Goal: Task Accomplishment & Management: Manage account settings

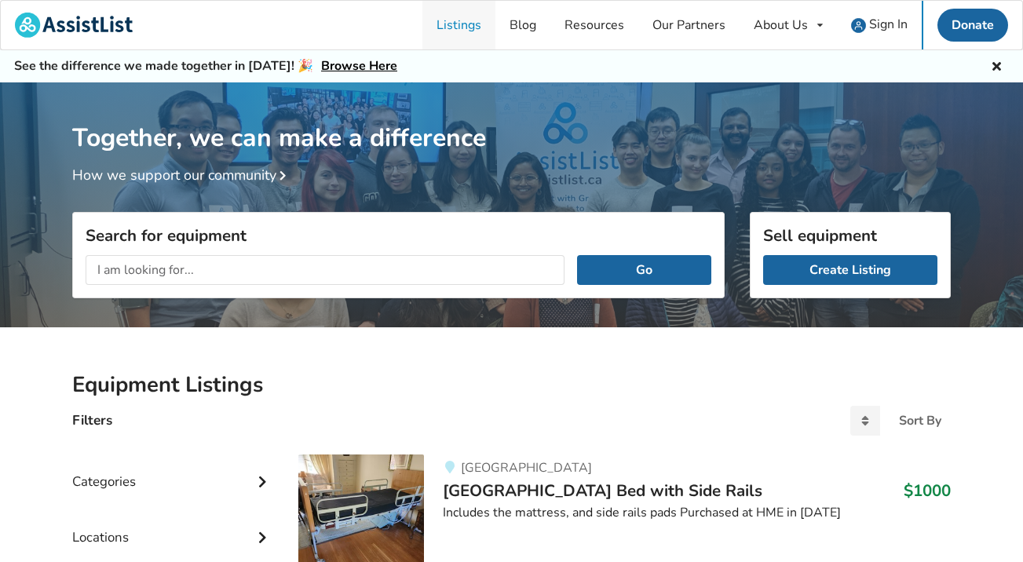
click at [468, 20] on link "Listings" at bounding box center [458, 25] width 73 height 49
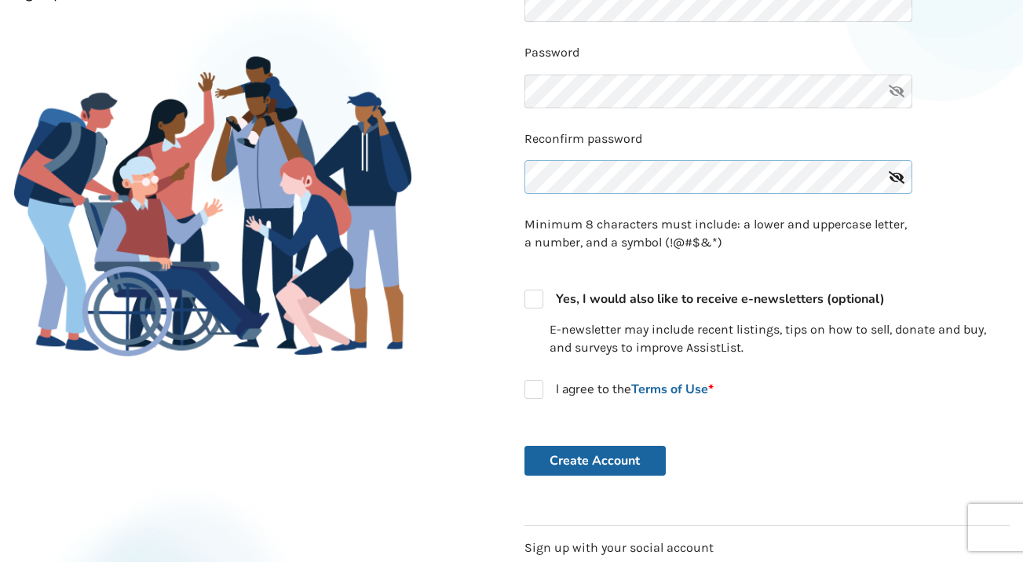
scroll to position [268, 0]
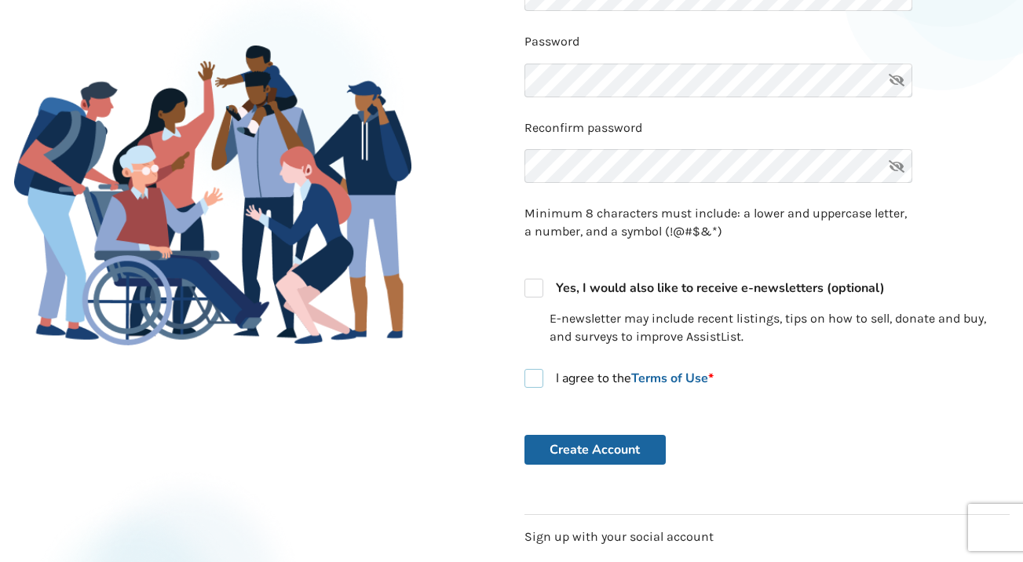
click at [534, 374] on label "I agree to the Terms of Use *" at bounding box center [618, 378] width 189 height 19
checkbox input "true"
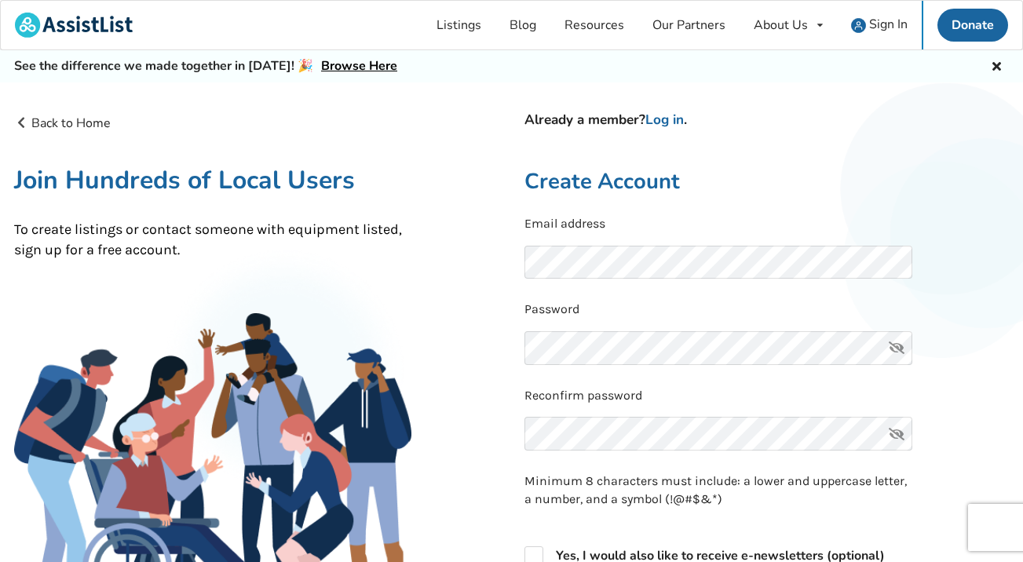
scroll to position [0, 0]
click at [678, 122] on link "Log in" at bounding box center [664, 120] width 38 height 18
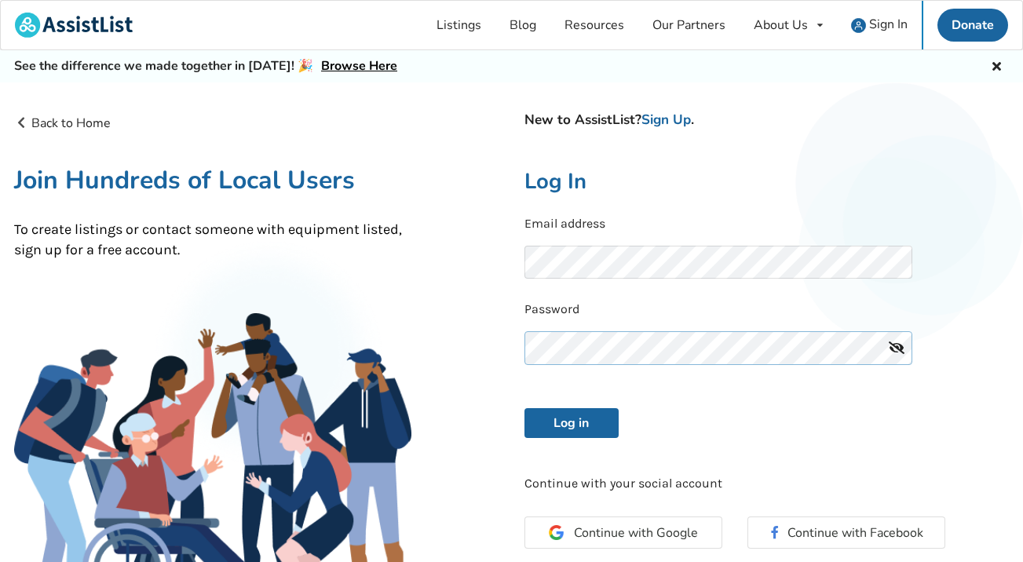
click at [571, 421] on button "Log in" at bounding box center [571, 423] width 94 height 30
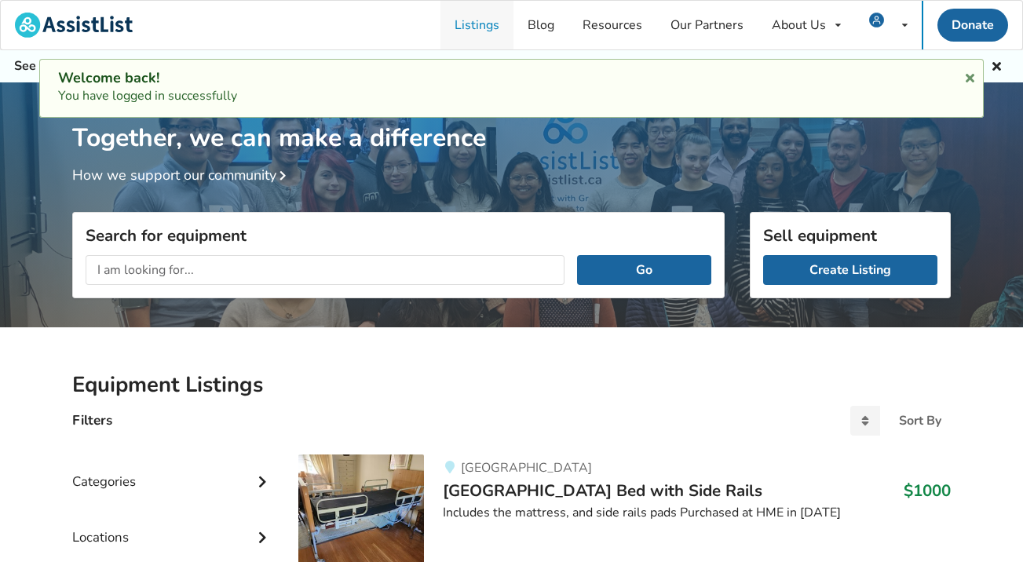
click at [491, 27] on link "Listings" at bounding box center [476, 25] width 73 height 49
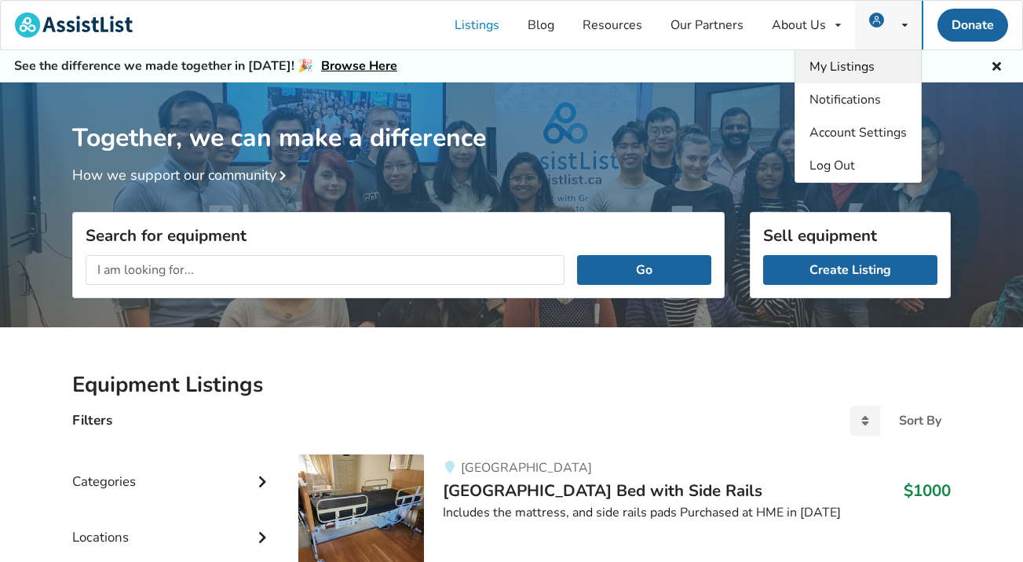
click at [860, 70] on span "My Listings" at bounding box center [841, 66] width 65 height 17
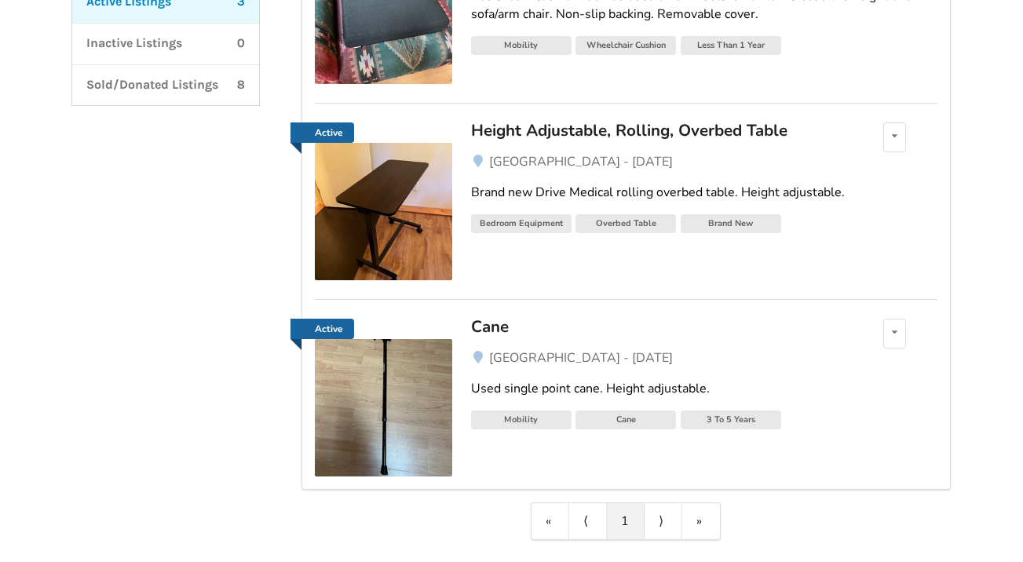
scroll to position [338, 0]
click at [591, 138] on div "Height Adjustable, Rolling, Overbed Table" at bounding box center [654, 129] width 367 height 20
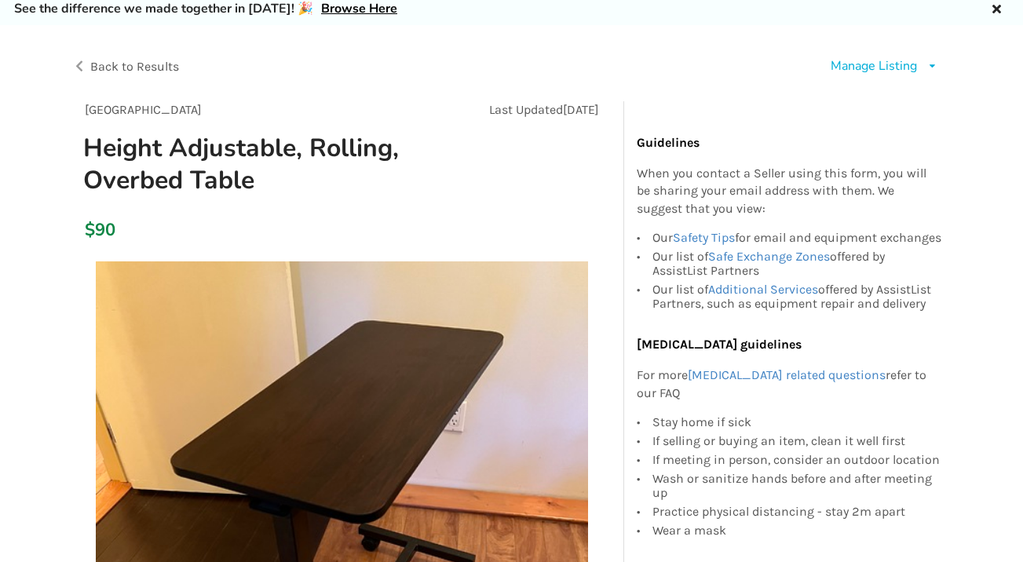
scroll to position [61, 0]
